Goal: Task Accomplishment & Management: Manage account settings

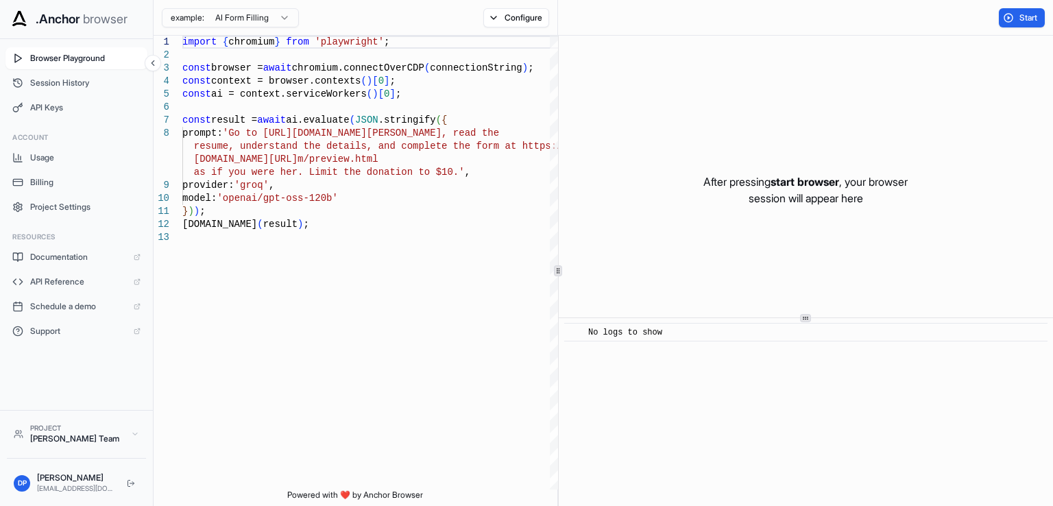
click at [38, 23] on span ".Anchor" at bounding box center [58, 19] width 45 height 19
click at [859, 361] on div "​ No logs to show" at bounding box center [805, 412] width 494 height 188
click at [45, 182] on span "Billing" at bounding box center [85, 182] width 110 height 11
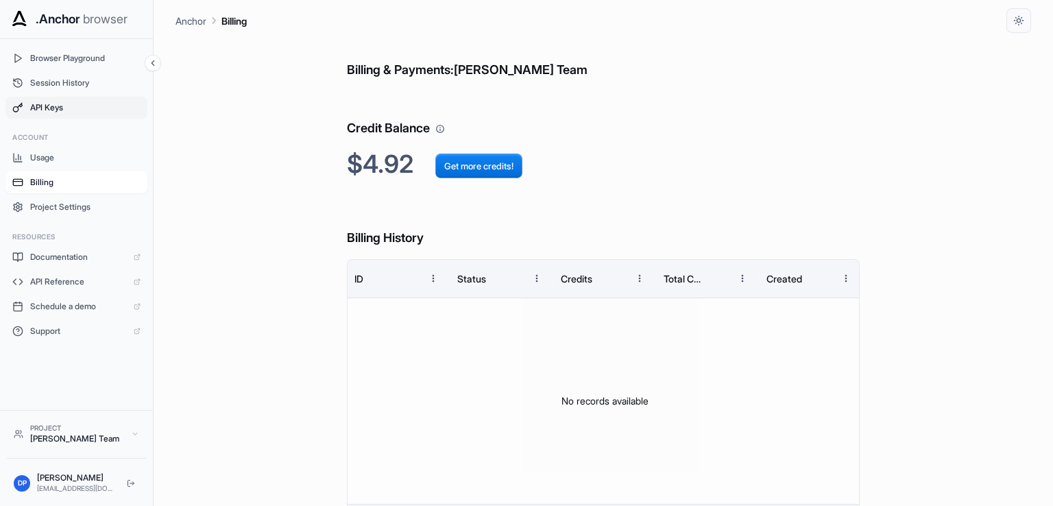
click at [66, 110] on span "API Keys" at bounding box center [85, 107] width 110 height 11
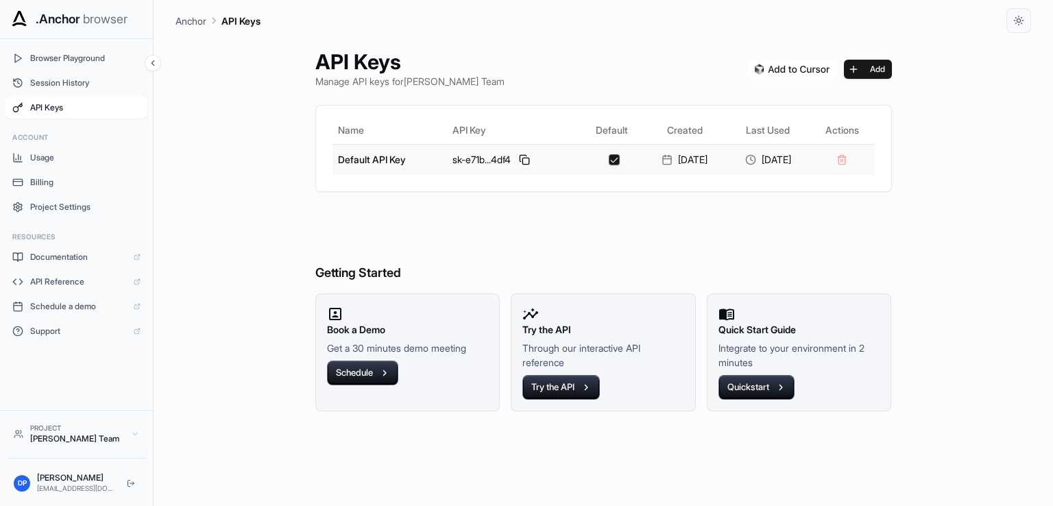
click at [386, 157] on td "Default API Key" at bounding box center [389, 159] width 115 height 31
click at [873, 67] on button "Add" at bounding box center [868, 69] width 48 height 19
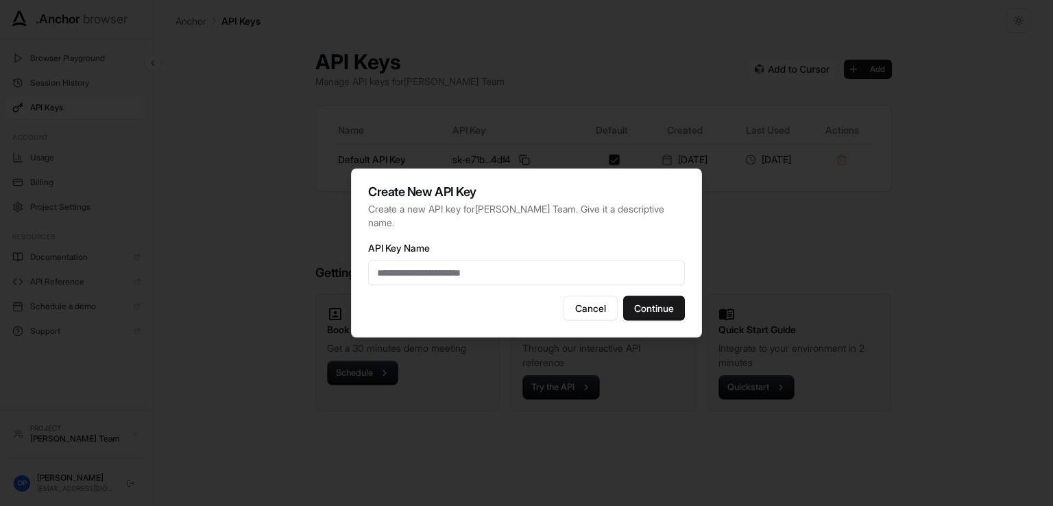
click at [448, 260] on input "API Key Name" at bounding box center [526, 272] width 317 height 25
type input "*****"
click at [641, 301] on button "Continue" at bounding box center [654, 308] width 62 height 25
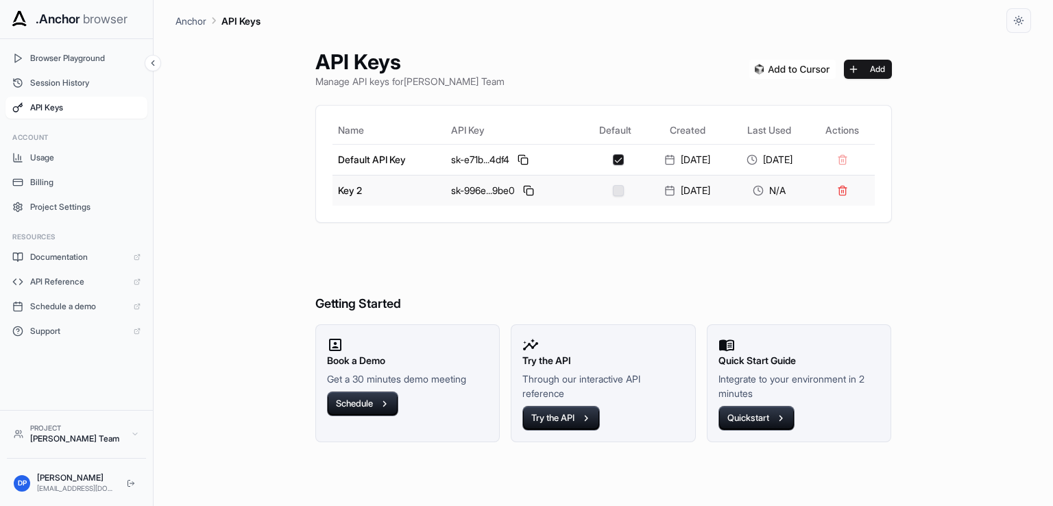
click at [613, 188] on button "button" at bounding box center [618, 190] width 11 height 11
click at [520, 191] on button at bounding box center [528, 190] width 16 height 16
click at [935, 302] on div "API Keys Manage API keys for [PERSON_NAME] Team Add Name API Key Default Create…" at bounding box center [602, 269] width 855 height 473
click at [131, 434] on icon at bounding box center [135, 434] width 8 height 8
click at [194, 382] on div "API Keys Manage API keys for [PERSON_NAME] Team Add Name API Key Default Create…" at bounding box center [602, 269] width 855 height 473
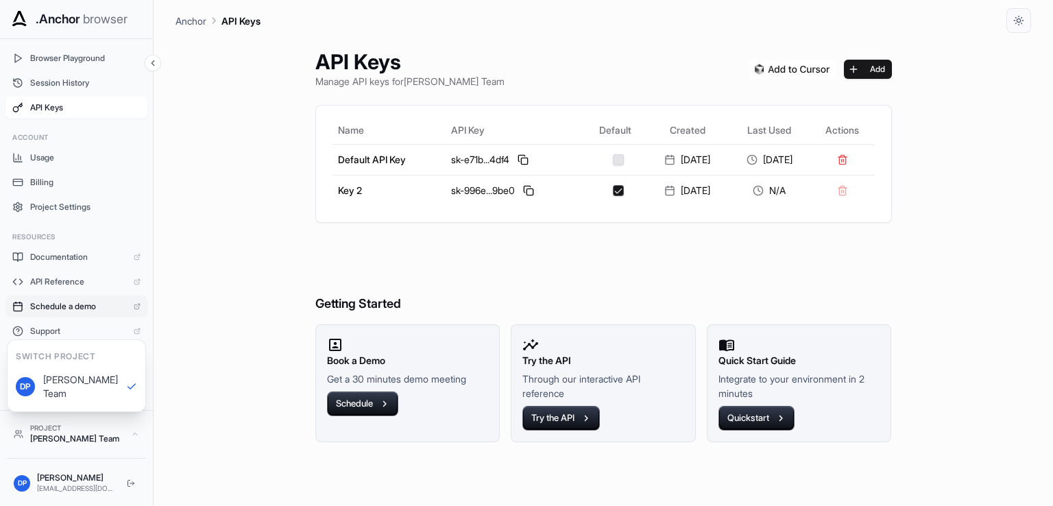
click at [71, 316] on link "Schedule a demo" at bounding box center [76, 306] width 142 height 22
click at [44, 335] on span "Support" at bounding box center [78, 331] width 97 height 11
click at [432, 503] on div "API Keys Manage API keys for [PERSON_NAME] Team Add Name API Key Default Create…" at bounding box center [603, 269] width 609 height 473
click at [60, 49] on button "Browser Playground" at bounding box center [76, 58] width 142 height 22
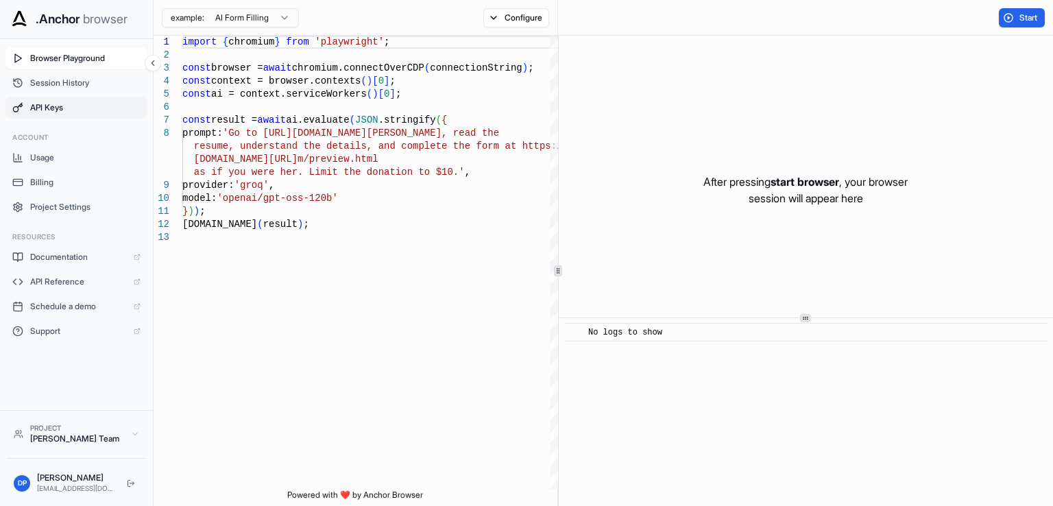
click at [60, 105] on span "API Keys" at bounding box center [85, 107] width 110 height 11
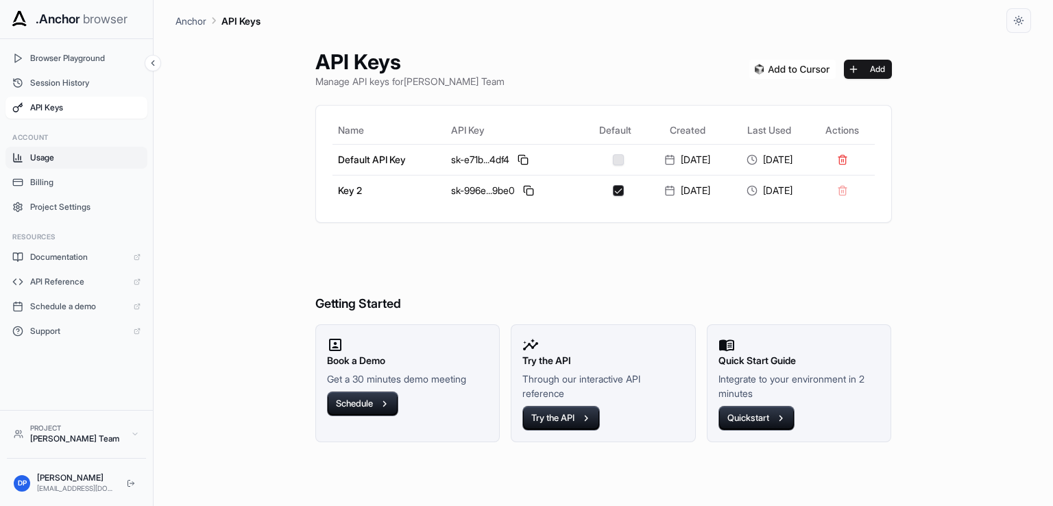
click at [63, 158] on span "Usage" at bounding box center [85, 157] width 110 height 11
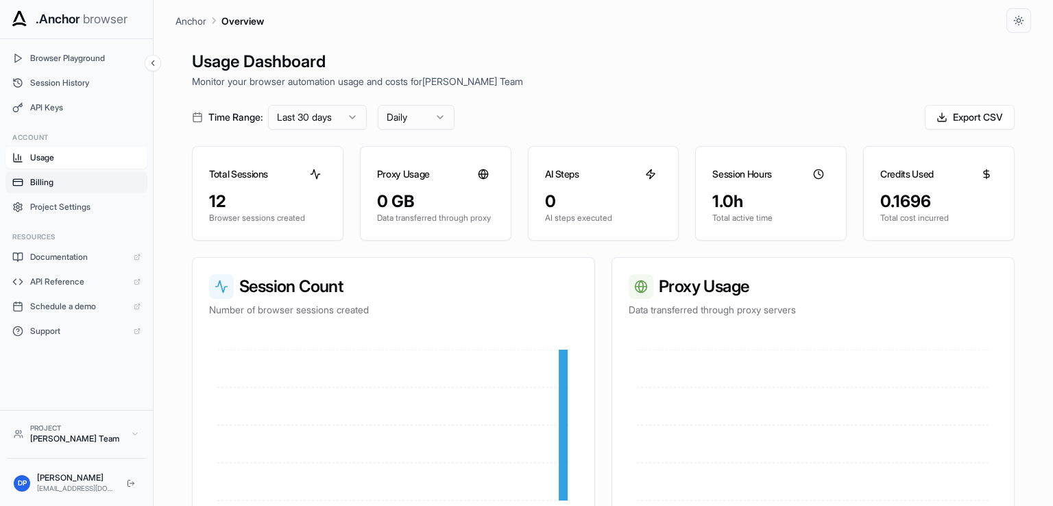
click at [55, 180] on span "Billing" at bounding box center [85, 182] width 110 height 11
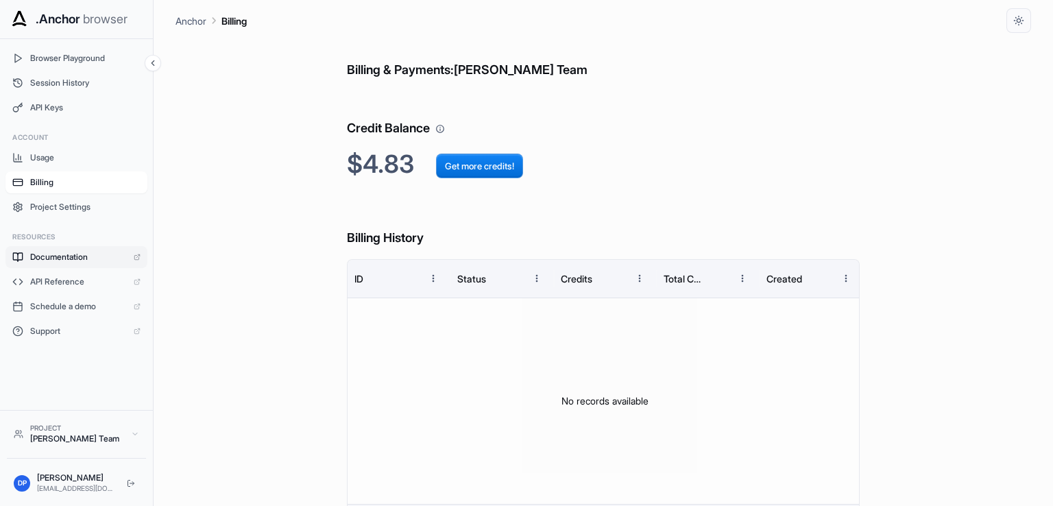
click at [77, 261] on span "Documentation" at bounding box center [78, 256] width 97 height 11
